Goal: Task Accomplishment & Management: Use online tool/utility

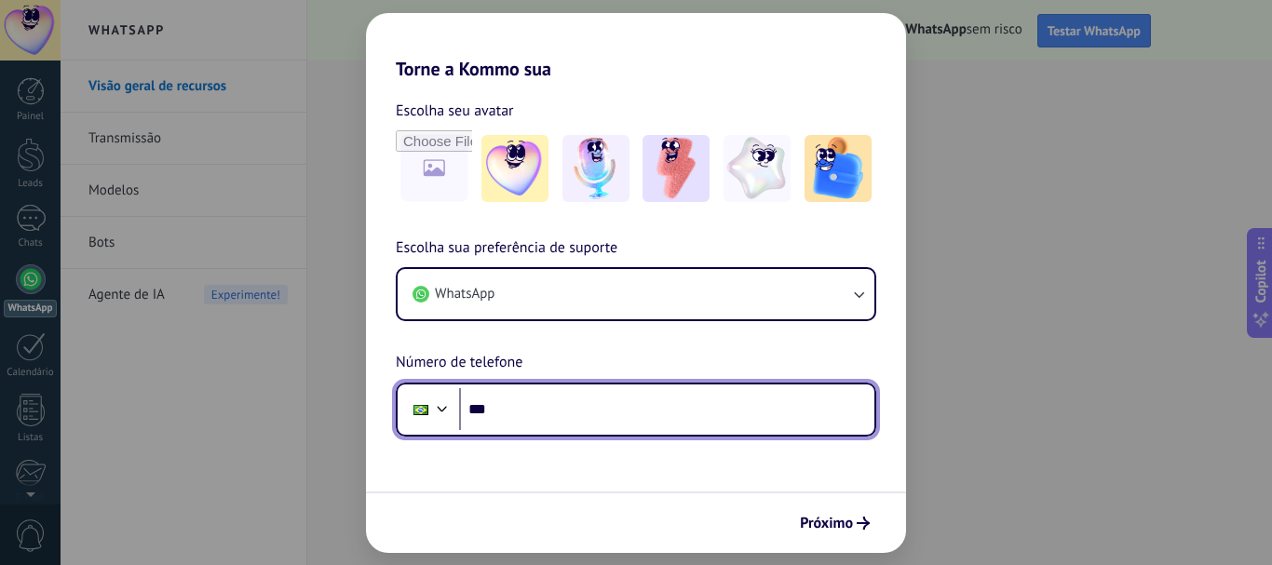
click at [746, 412] on input "***" at bounding box center [666, 409] width 415 height 43
type input "**********"
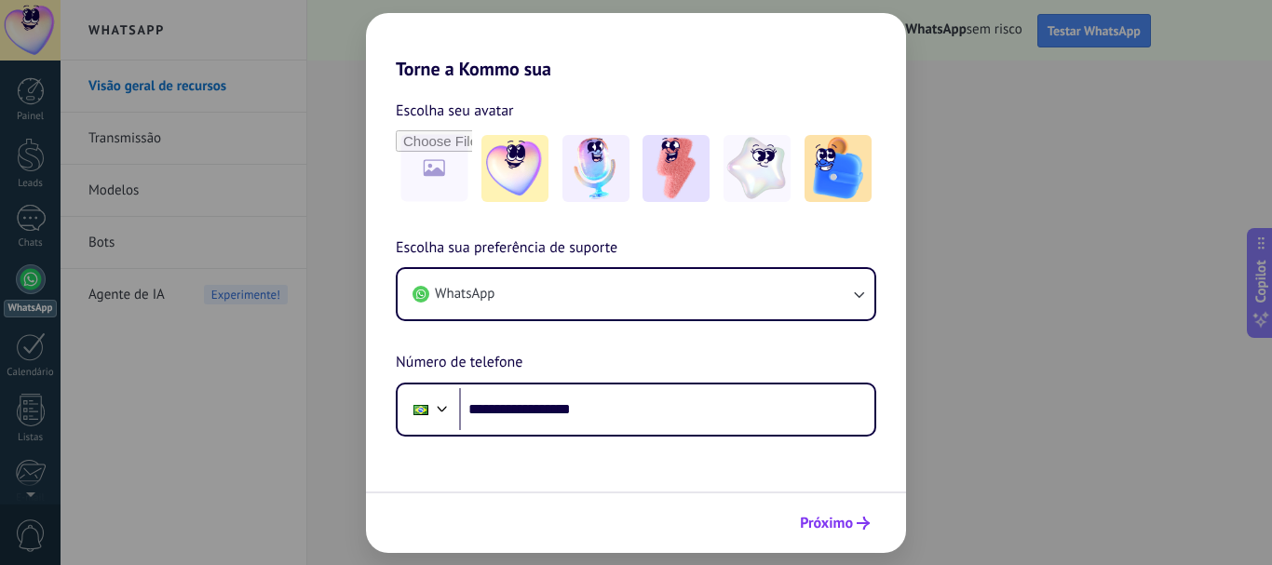
click at [827, 525] on span "Próximo" at bounding box center [826, 523] width 53 height 13
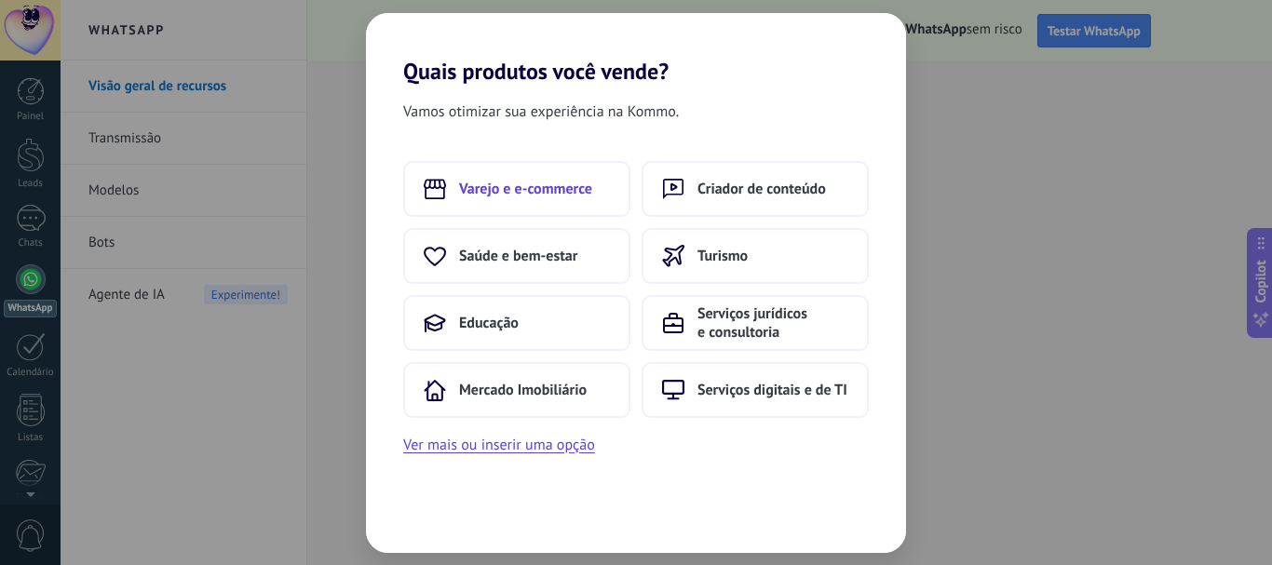
click at [536, 178] on button "Varejo e e-commerce" at bounding box center [516, 189] width 227 height 56
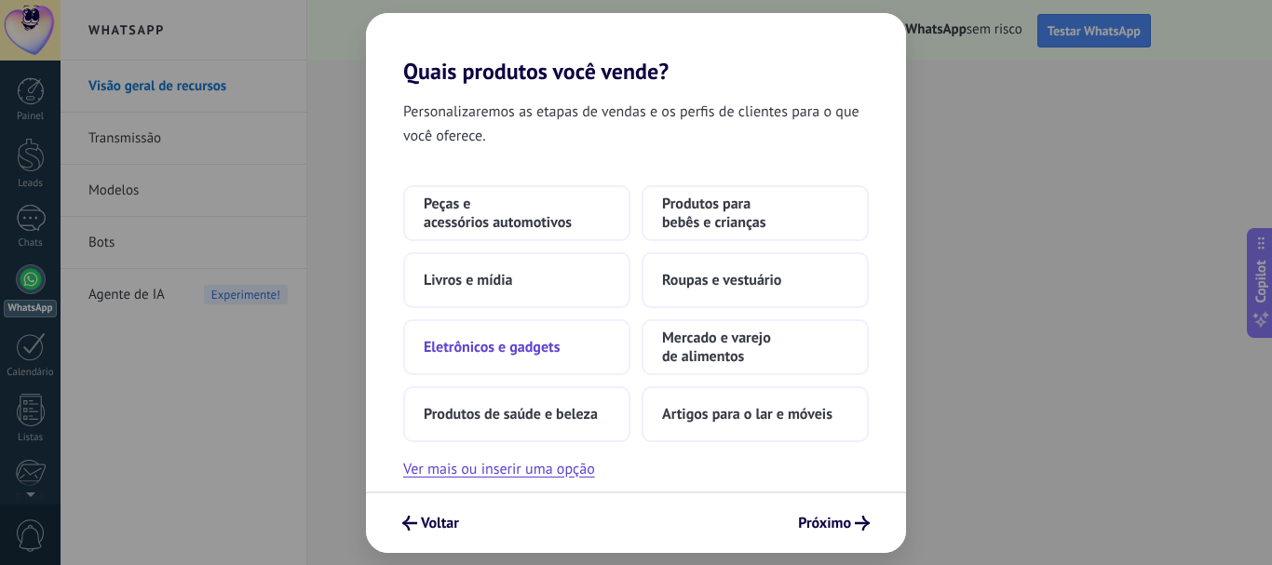
click at [539, 334] on button "Eletrônicos e gadgets" at bounding box center [516, 347] width 227 height 56
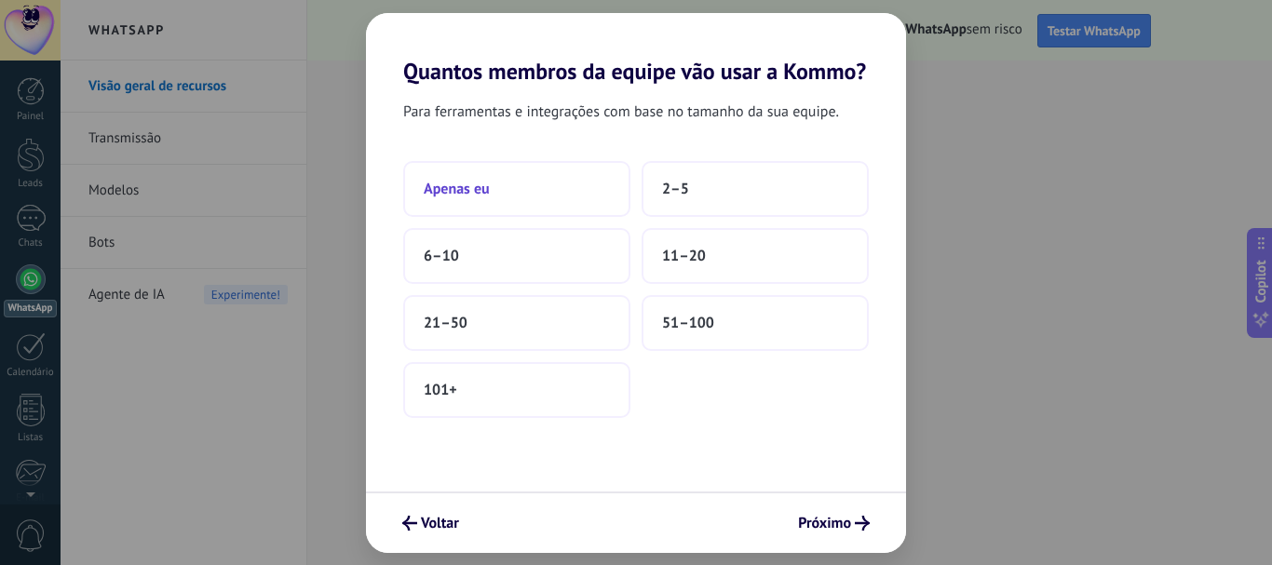
click at [507, 191] on button "Apenas eu" at bounding box center [516, 189] width 227 height 56
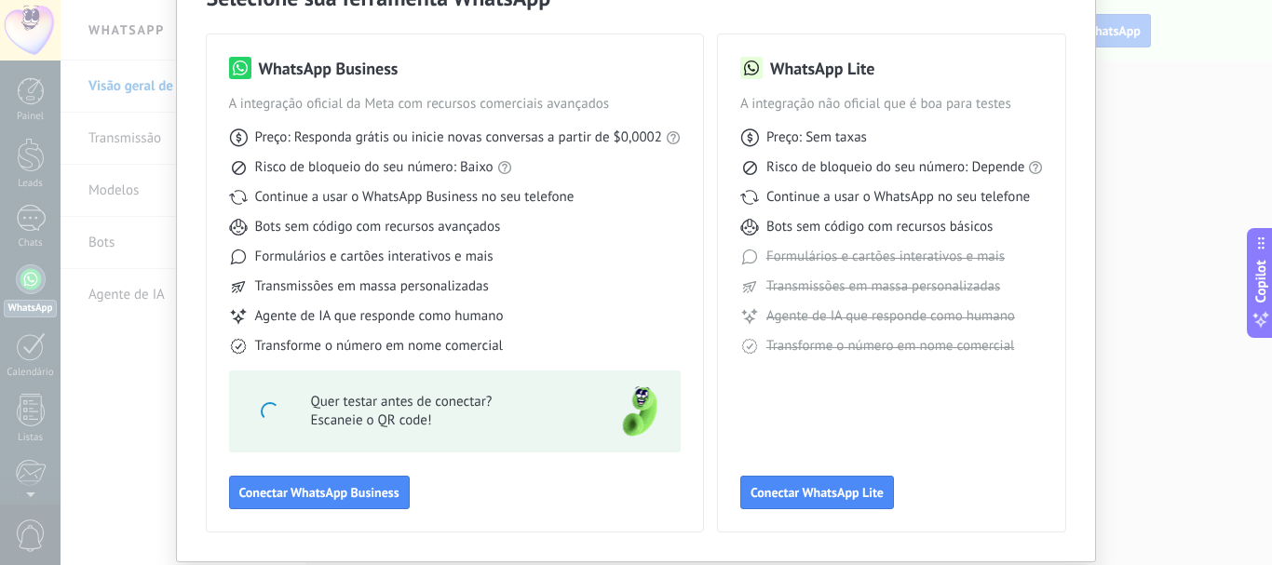
scroll to position [166, 0]
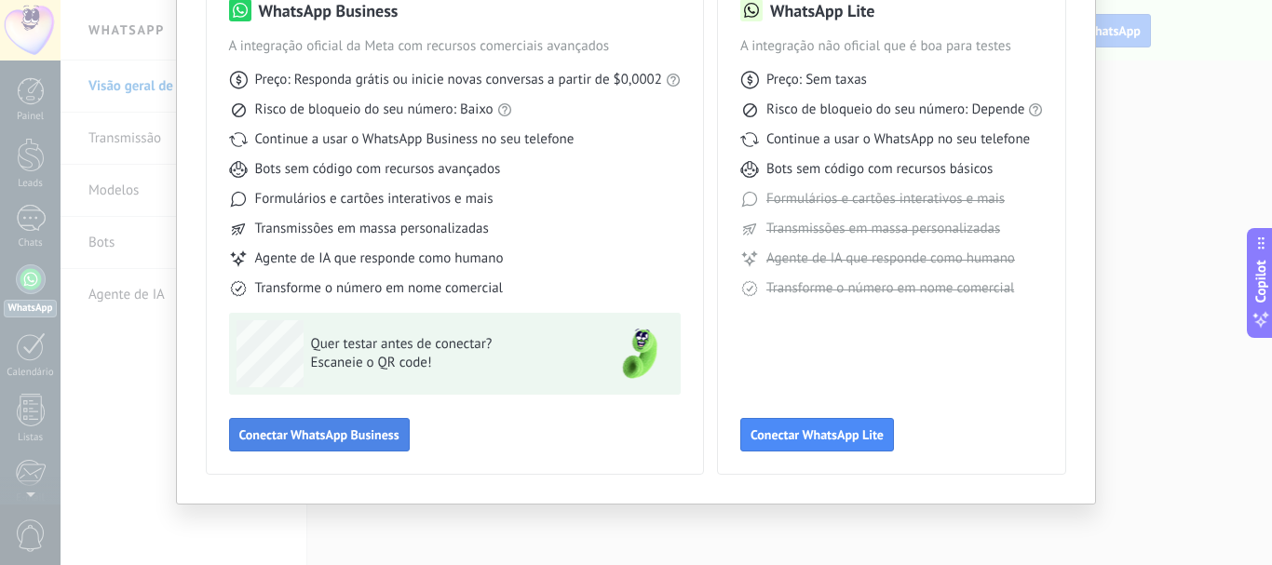
click at [336, 444] on button "Conectar WhatsApp Business" at bounding box center [319, 435] width 181 height 34
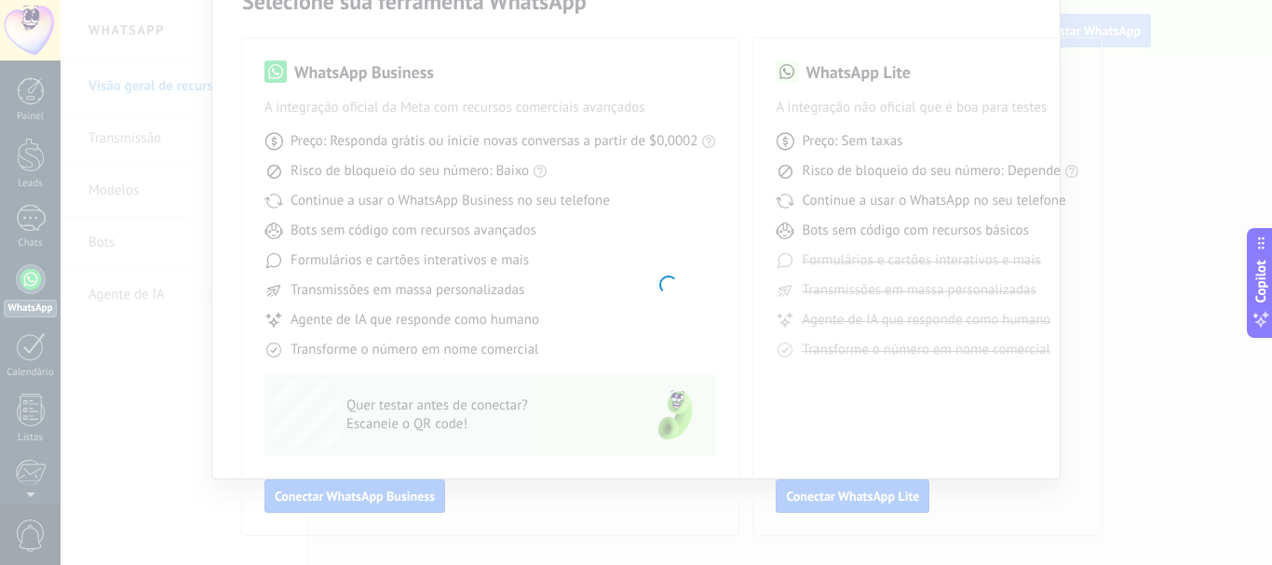
scroll to position [104, 0]
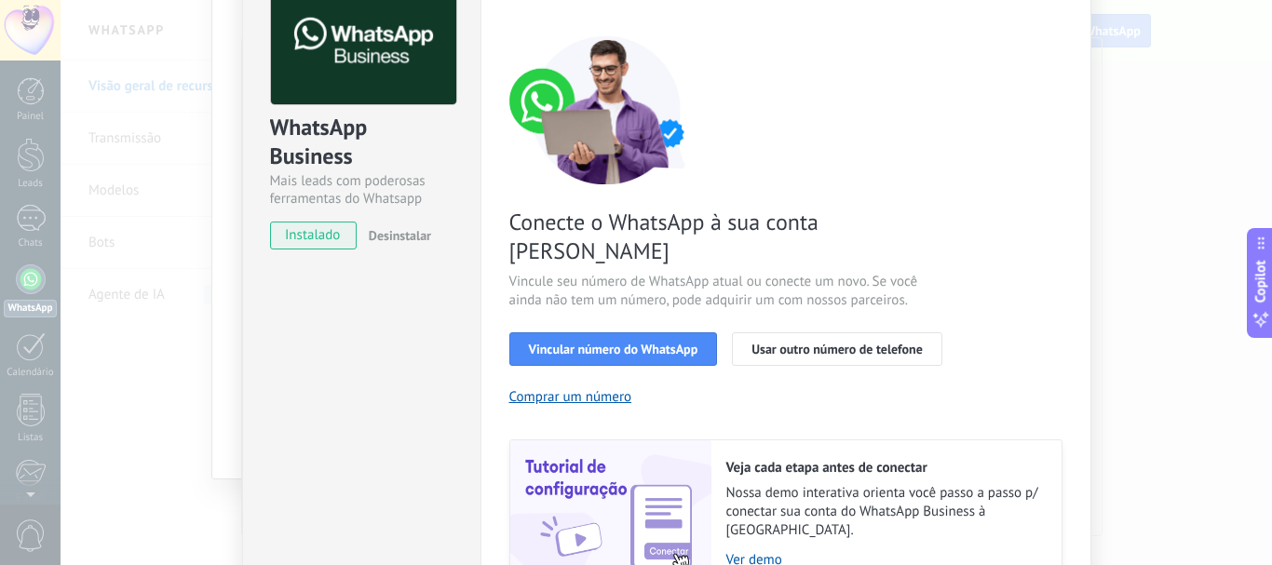
scroll to position [248, 0]
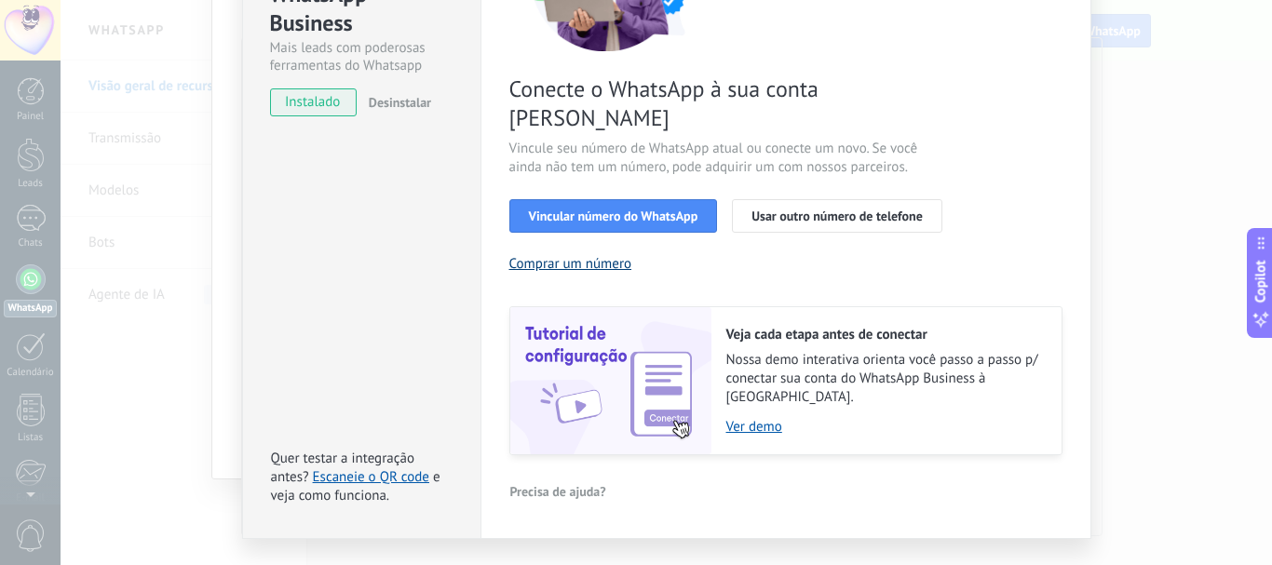
click at [586, 255] on button "Comprar um número" at bounding box center [570, 264] width 123 height 18
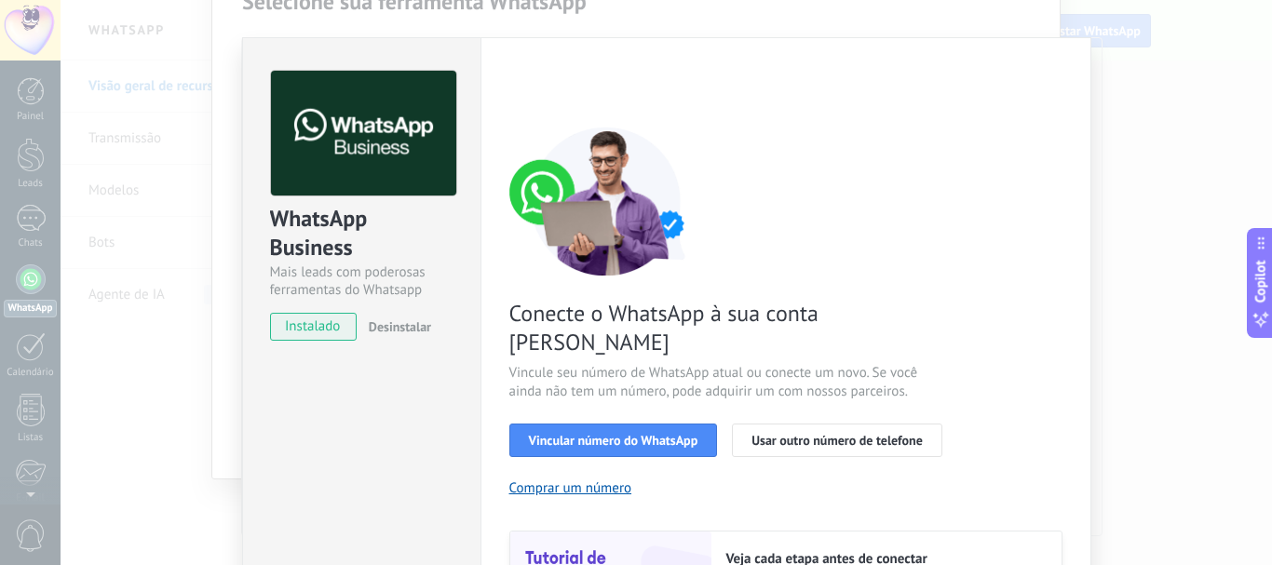
scroll to position [0, 0]
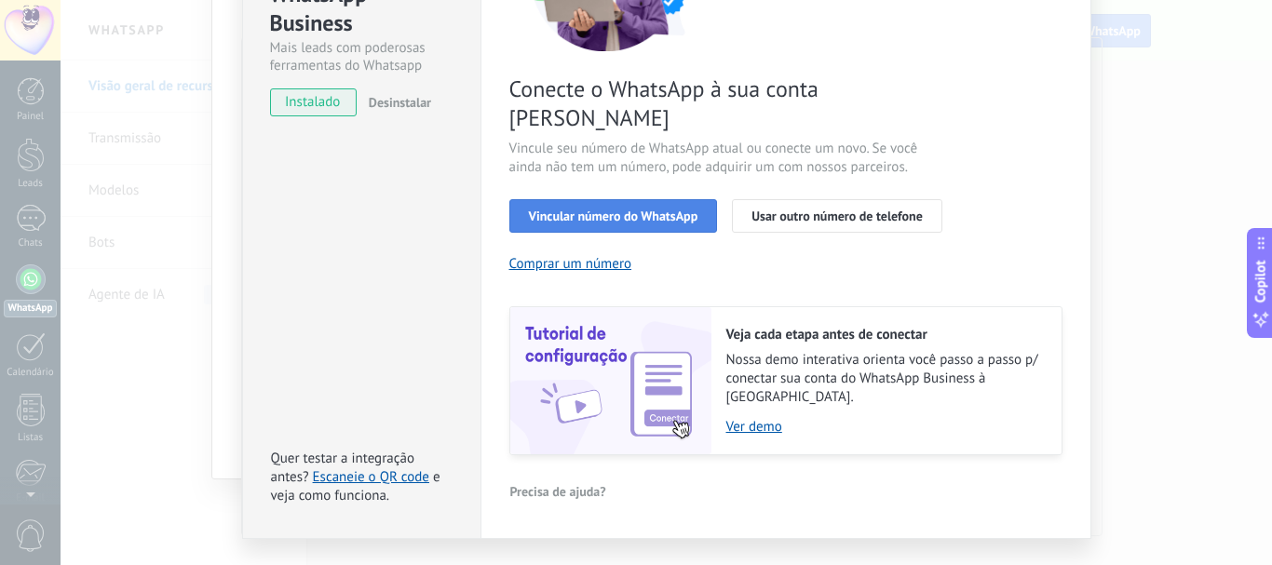
click at [613, 210] on span "Vincular número do WhatsApp" at bounding box center [613, 216] width 169 height 13
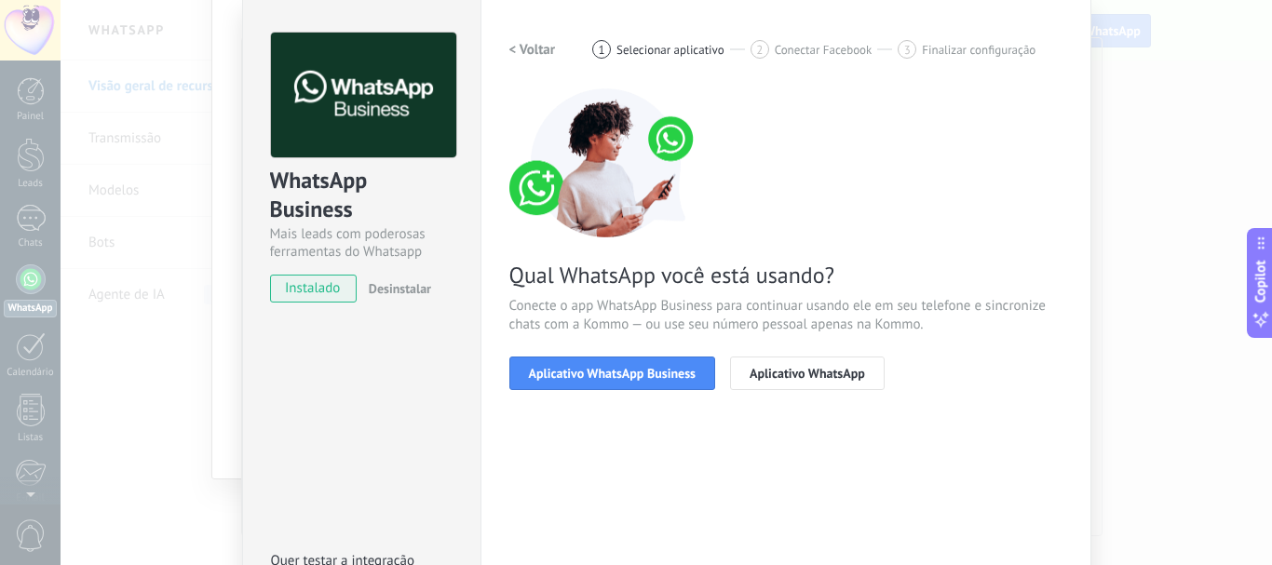
scroll to position [93, 0]
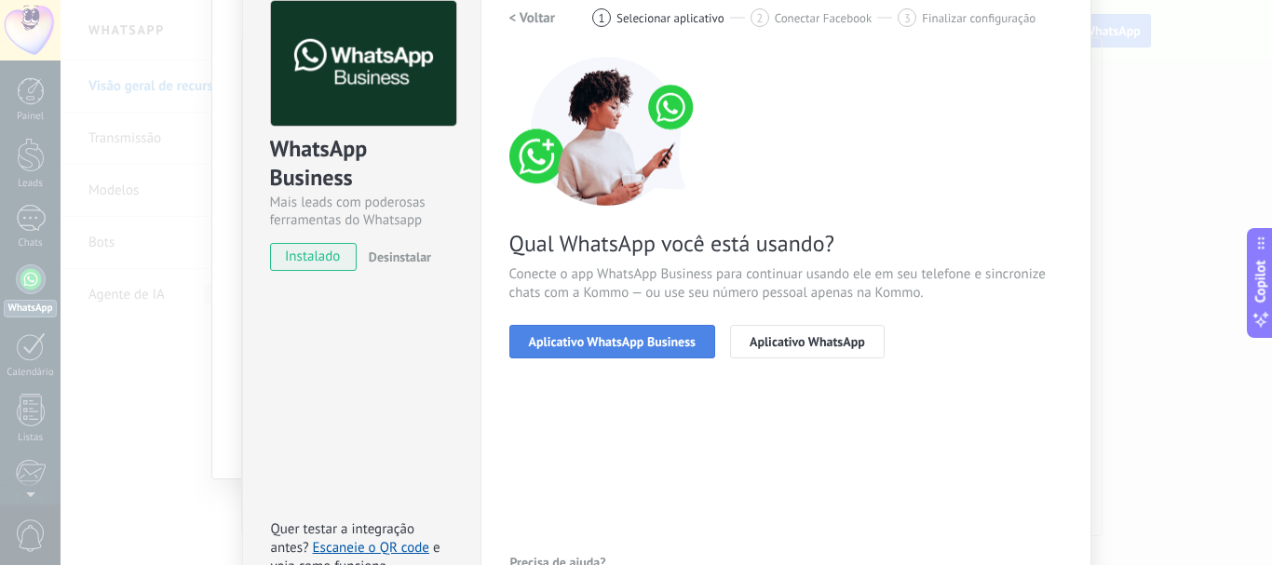
click at [647, 339] on span "Aplicativo WhatsApp Business" at bounding box center [612, 341] width 167 height 13
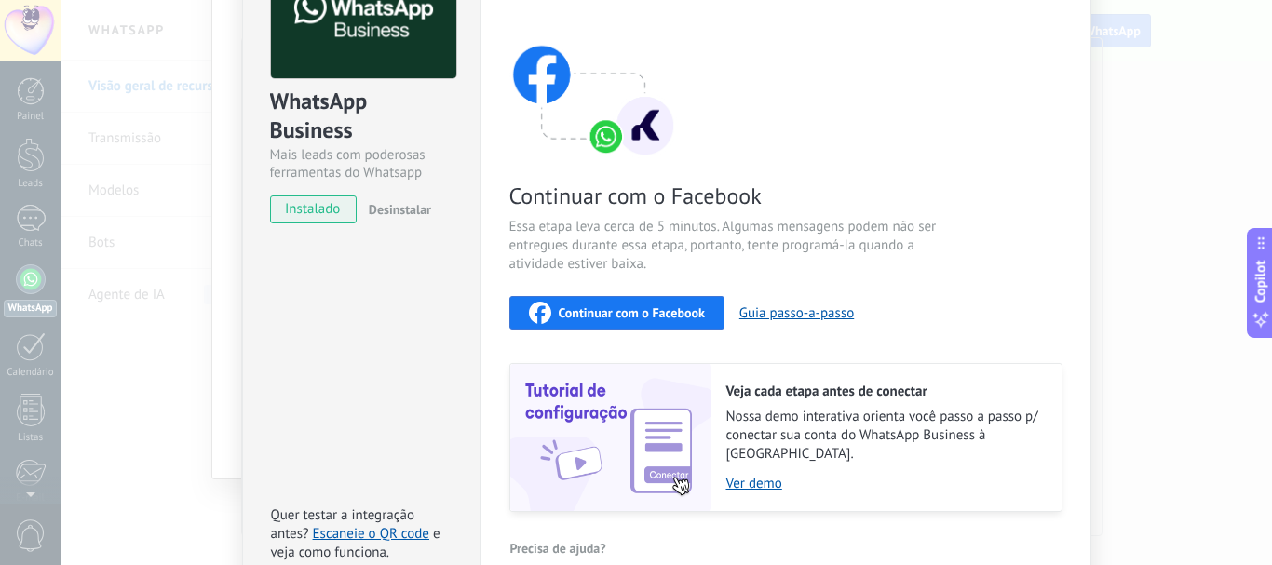
scroll to position [0, 0]
